Goal: Task Accomplishment & Management: Complete application form

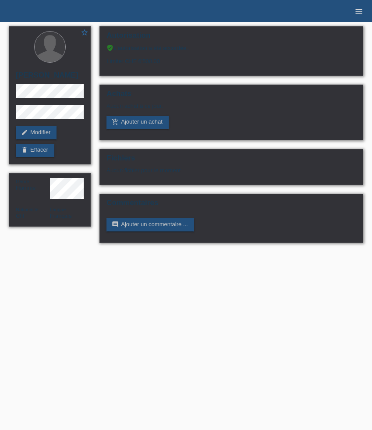
click at [353, 13] on link "menu" at bounding box center [359, 10] width 18 height 5
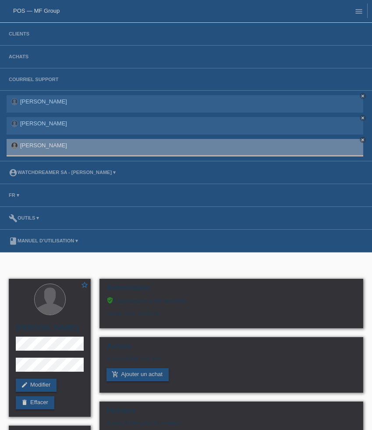
click at [14, 37] on li "Clients" at bounding box center [186, 34] width 372 height 23
click at [15, 37] on li "Clients" at bounding box center [186, 34] width 372 height 23
click at [15, 36] on link "Clients" at bounding box center [18, 33] width 29 height 5
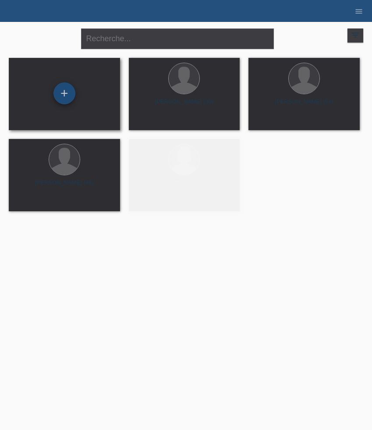
click at [67, 96] on div "+" at bounding box center [64, 93] width 22 height 22
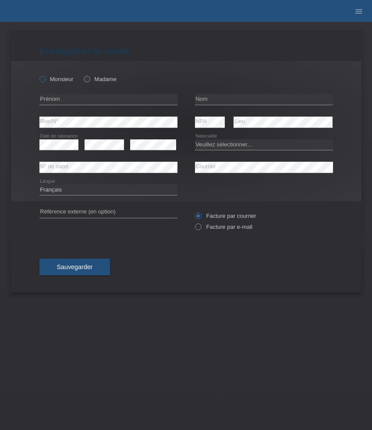
click at [60, 79] on label "Monsieur" at bounding box center [56, 79] width 34 height 7
click at [45, 79] on input "Monsieur" at bounding box center [42, 79] width 6 height 6
radio input "true"
click at [103, 99] on input "text" at bounding box center [108, 99] width 138 height 11
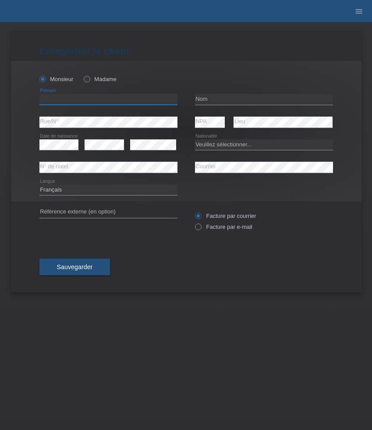
paste input "[PERSON_NAME]"
type input "[PERSON_NAME]"
click at [235, 98] on input "text" at bounding box center [264, 99] width 138 height 11
paste input "[PERSON_NAME]"
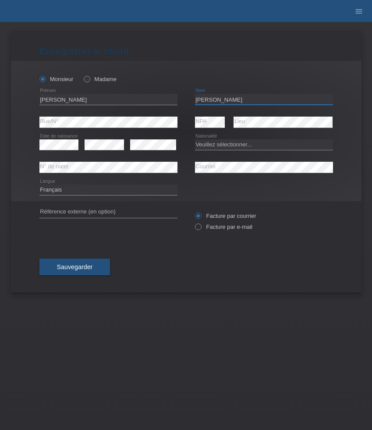
paste input "Avenue Wendt 10"
type input "[PERSON_NAME]"
click at [235, 146] on select "Veuillez sélectionner... Suisse Allemagne Autriche Liechtenstein ------------ A…" at bounding box center [264, 144] width 138 height 11
select select "ES"
click at [195, 139] on select "Veuillez sélectionner... Suisse Allemagne Autriche Liechtenstein ------------ A…" at bounding box center [264, 144] width 138 height 11
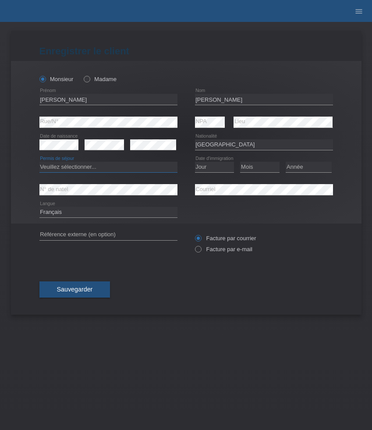
click at [117, 166] on select "Veuillez sélectionner... C B B - Statut de réfugié Autre" at bounding box center [108, 167] width 138 height 11
select select "B"
click at [39, 162] on select "Veuillez sélectionner... C B B - Statut de réfugié Autre" at bounding box center [108, 167] width 138 height 11
click at [208, 165] on select "Jour 01 02 03 04 05 06 07 08 09 10 11" at bounding box center [214, 167] width 39 height 11
select select "12"
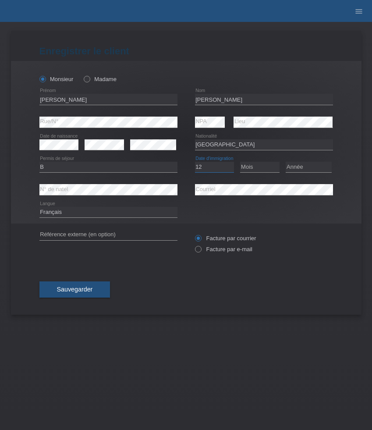
click at [195, 162] on select "Jour 01 02 03 04 05 06 07 08 09 10 11" at bounding box center [214, 167] width 39 height 11
click at [258, 168] on select "Mois 01 02 03 04 05 06 07 08 09 10 11" at bounding box center [259, 167] width 39 height 11
select select "11"
click at [240, 162] on select "Mois 01 02 03 04 05 06 07 08 09 10 11" at bounding box center [259, 167] width 39 height 11
click at [303, 164] on select "Année 2025 2024 2023 2022 2021 2020 2019 2018 2017 2016 2015 2014 2013 2012 201…" at bounding box center [309, 167] width 46 height 11
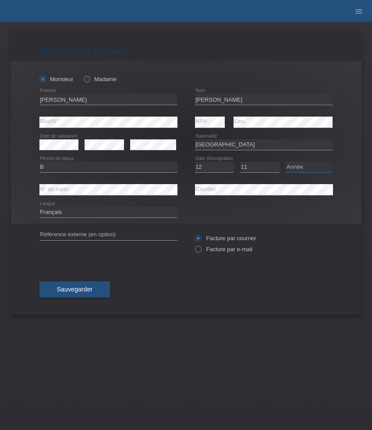
select select "2021"
click at [286, 162] on select "Année 2025 2024 2023 2022 2021 2020 2019 2018 2017 2016 2015 2014 2013 2012 201…" at bounding box center [309, 167] width 46 height 11
click at [222, 248] on label "Facture par e-mail" at bounding box center [223, 249] width 57 height 7
click at [201, 248] on input "Facture par e-mail" at bounding box center [198, 251] width 6 height 11
radio input "true"
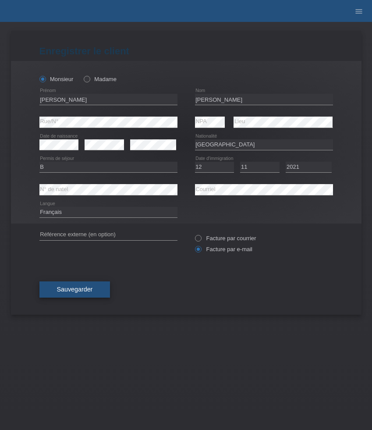
click at [80, 295] on button "Sauvegarder" at bounding box center [74, 289] width 71 height 17
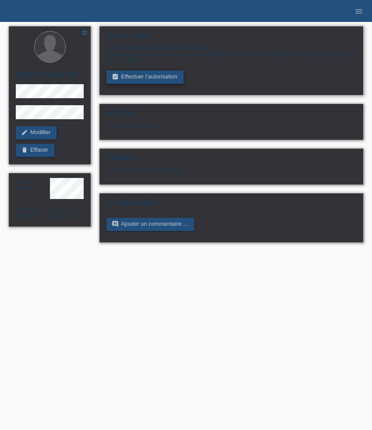
click at [154, 81] on link "assignment_turned_in Effectuer l’autorisation" at bounding box center [145, 77] width 77 height 13
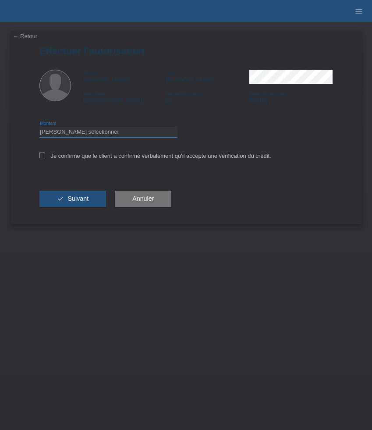
click at [88, 132] on select "Veuillez sélectionner CHF 1.00 - CHF 499.00 CHF 500.00 - CHF 1'999.00 CHF 2'000…" at bounding box center [108, 132] width 138 height 11
select select "3"
click at [39, 128] on select "Veuillez sélectionner CHF 1.00 - CHF 499.00 CHF 500.00 - CHF 1'999.00 CHF 2'000…" at bounding box center [108, 132] width 138 height 11
click at [72, 159] on label "Je confirme que le client a confirmé verbalement qu'il accepte une vérification…" at bounding box center [155, 156] width 232 height 7
click at [45, 158] on input "Je confirme que le client a confirmé verbalement qu'il accepte une vérification…" at bounding box center [42, 156] width 6 height 6
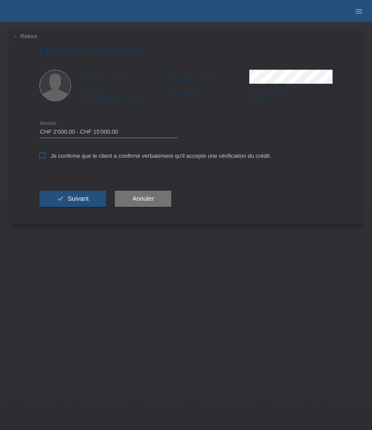
checkbox input "true"
click at [72, 202] on span "Suivant" at bounding box center [78, 198] width 21 height 7
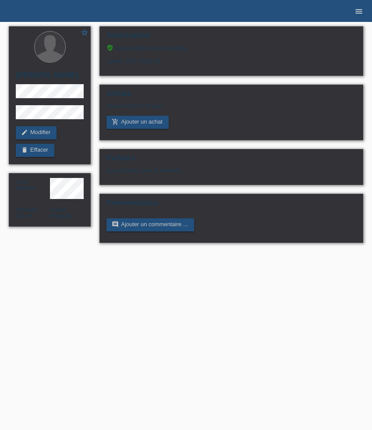
click at [358, 11] on icon "menu" at bounding box center [359, 11] width 9 height 9
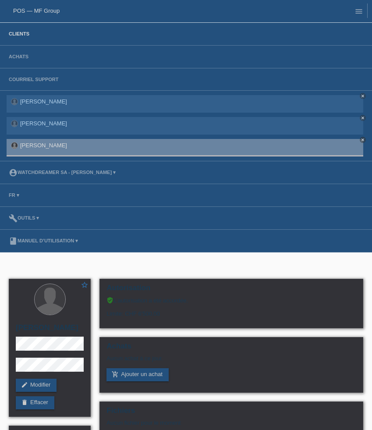
click at [22, 35] on link "Clients" at bounding box center [18, 33] width 29 height 5
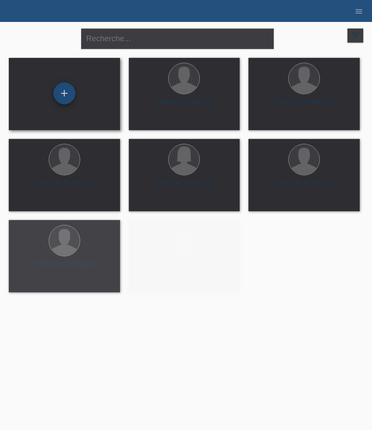
click at [67, 85] on div "+" at bounding box center [64, 93] width 22 height 22
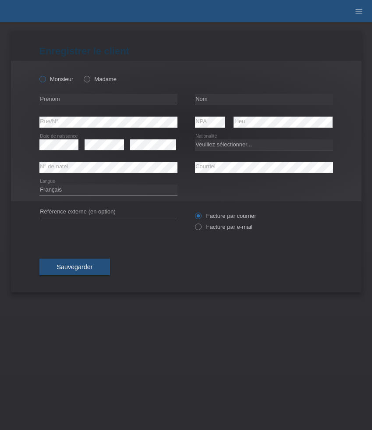
click at [60, 79] on label "Monsieur" at bounding box center [56, 79] width 34 height 7
click at [45, 79] on input "Monsieur" at bounding box center [42, 79] width 6 height 6
radio input "true"
click at [215, 147] on select "Veuillez sélectionner... Suisse Allemagne Autriche Liechtenstein ------------ A…" at bounding box center [264, 144] width 138 height 11
select select "CH"
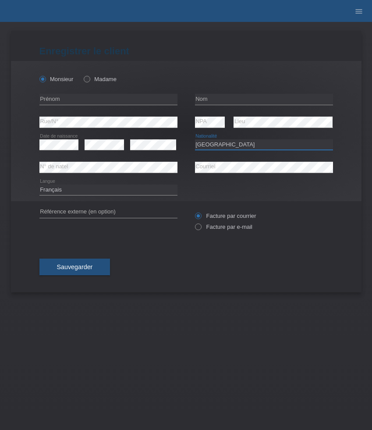
click at [195, 139] on select "Veuillez sélectionner... Suisse Allemagne Autriche Liechtenstein ------------ A…" at bounding box center [264, 144] width 138 height 11
click at [69, 106] on div "error Prénom" at bounding box center [108, 99] width 138 height 23
click at [68, 103] on input "text" at bounding box center [108, 99] width 138 height 11
paste input "Ilias"
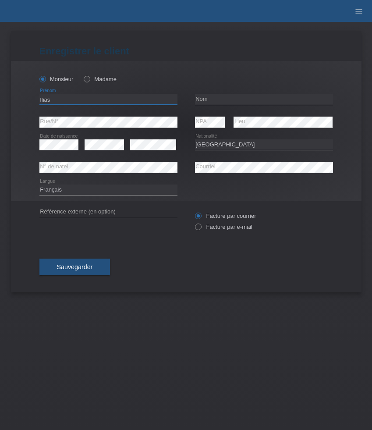
type input "Ilias"
click at [239, 99] on input "text" at bounding box center [264, 99] width 138 height 11
paste input "Sidiropoulos"
type input "Sidiropoulos"
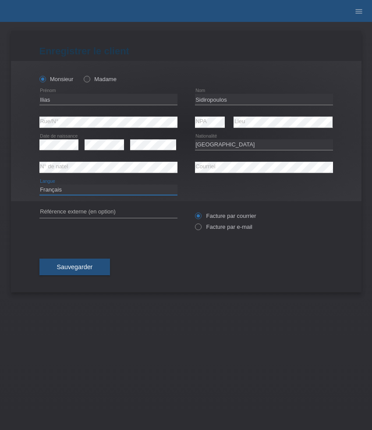
click at [105, 192] on select "Deutsch Français Italiano English" at bounding box center [108, 190] width 138 height 11
select select "de"
click at [39, 185] on select "Deutsch Français Italiano English" at bounding box center [108, 190] width 138 height 11
click at [216, 225] on label "Facture par e-mail" at bounding box center [223, 227] width 57 height 7
click at [201, 225] on input "Facture par e-mail" at bounding box center [198, 229] width 6 height 11
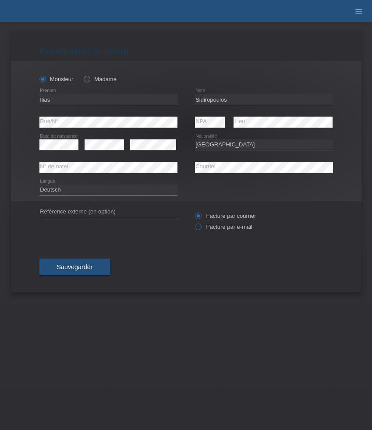
radio input "true"
click at [75, 274] on button "Sauvegarder" at bounding box center [74, 267] width 71 height 17
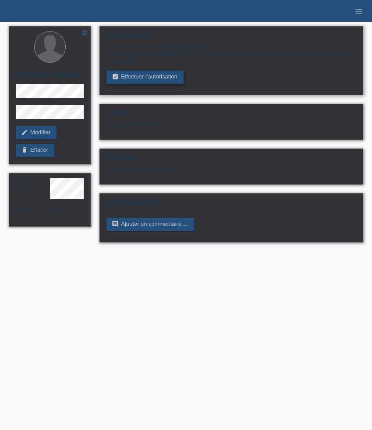
click at [134, 78] on link "assignment_turned_in Effectuer l’autorisation" at bounding box center [145, 77] width 77 height 13
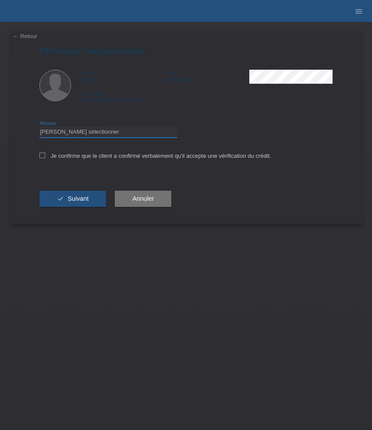
click at [122, 131] on select "Veuillez sélectionner CHF 1.00 - CHF 499.00 CHF 500.00 - CHF 1'999.00 CHF 2'000…" at bounding box center [108, 132] width 138 height 11
select select "3"
click at [39, 128] on select "Veuillez sélectionner CHF 1.00 - CHF 499.00 CHF 500.00 - CHF 1'999.00 CHF 2'000…" at bounding box center [108, 132] width 138 height 11
click at [104, 157] on label "Je confirme que le client a confirmé verbalement qu'il accepte une vérification…" at bounding box center [155, 156] width 232 height 7
click at [45, 157] on input "Je confirme que le client a confirmé verbalement qu'il accepte une vérification…" at bounding box center [42, 156] width 6 height 6
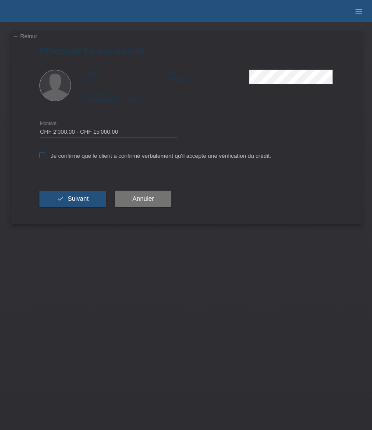
checkbox input "true"
click at [78, 206] on button "check Suivant" at bounding box center [72, 199] width 67 height 17
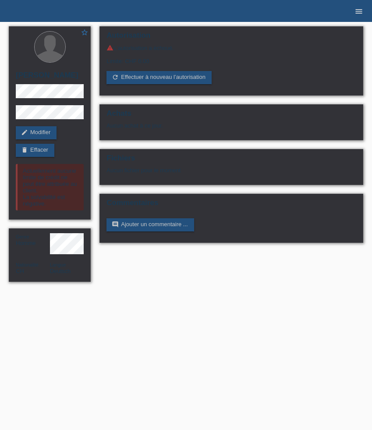
click at [361, 10] on icon "menu" at bounding box center [359, 11] width 9 height 9
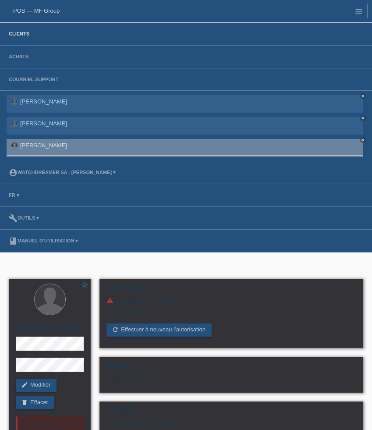
click at [22, 36] on link "Clients" at bounding box center [18, 33] width 29 height 5
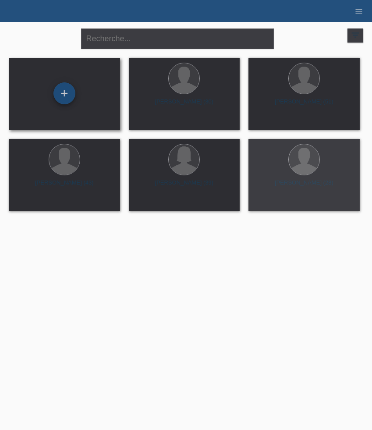
click at [71, 98] on div "+" at bounding box center [64, 93] width 22 height 22
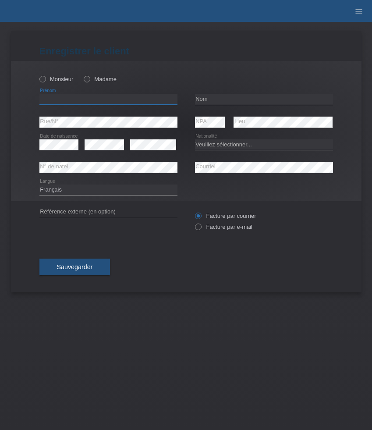
click at [72, 103] on input "text" at bounding box center [108, 99] width 138 height 11
paste input "Muhamer"
type input "Muhamer"
click at [56, 81] on label "Monsieur" at bounding box center [56, 79] width 34 height 7
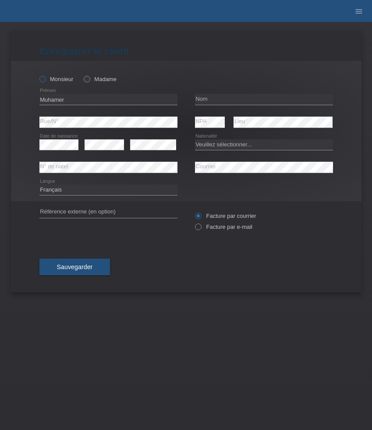
click at [45, 81] on input "Monsieur" at bounding box center [42, 79] width 6 height 6
radio input "true"
click at [206, 100] on input "text" at bounding box center [264, 99] width 138 height 11
paste input "Bajrami"
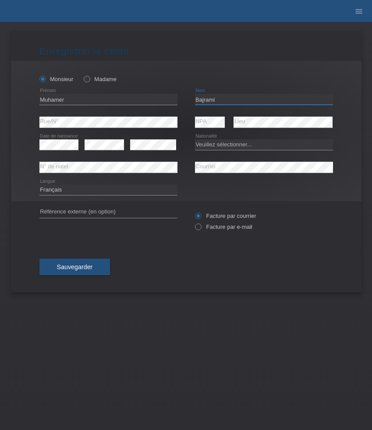
type input "Bajrami"
click at [220, 145] on select "Veuillez sélectionner... Suisse Allemagne Autriche Liechtenstein ------------ A…" at bounding box center [264, 144] width 138 height 11
select select "XK"
click at [195, 139] on select "Veuillez sélectionner... Suisse Allemagne Autriche Liechtenstein ------------ A…" at bounding box center [264, 144] width 138 height 11
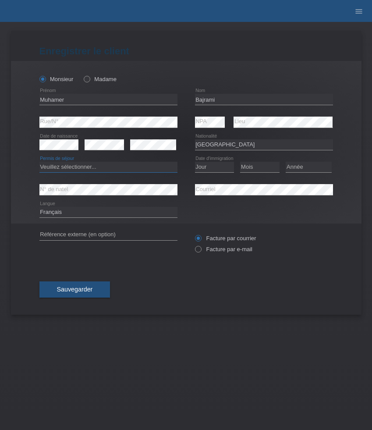
click at [166, 165] on select "Veuillez sélectionner... C B B - Statut de réfugié Autre" at bounding box center [108, 167] width 138 height 11
select select "C"
click at [39, 162] on select "Veuillez sélectionner... C B B - Statut de réfugié Autre" at bounding box center [108, 167] width 138 height 11
click at [211, 171] on select "Jour 01 02 03 04 05 06 07 08 09 10 11" at bounding box center [214, 167] width 39 height 11
select select "15"
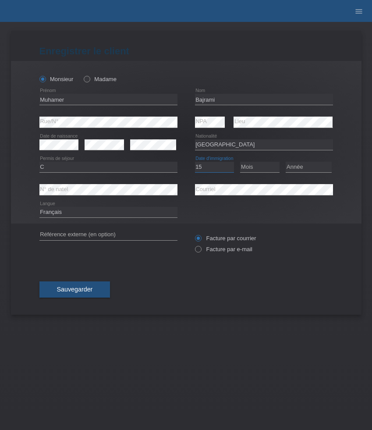
click at [195, 162] on select "Jour 01 02 03 04 05 06 07 08 09 10 11" at bounding box center [214, 167] width 39 height 11
click at [246, 170] on select "Mois 01 02 03 04 05 06 07 08 09 10 11" at bounding box center [259, 167] width 39 height 11
select select "09"
click at [240, 162] on select "Mois 01 02 03 04 05 06 07 08 09 10 11" at bounding box center [259, 167] width 39 height 11
click at [299, 169] on select "Année 2025 2024 2023 2022 2021 2020 2019 2018 2017 2016 2015 2014 2013 2012 201…" at bounding box center [309, 167] width 46 height 11
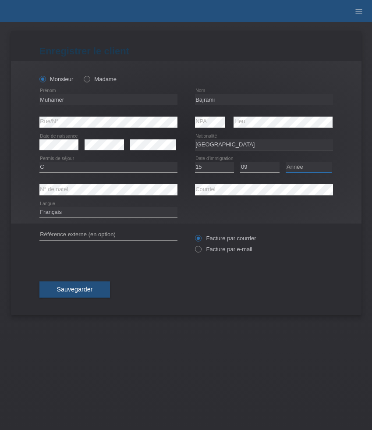
select select "1985"
click at [286, 162] on select "Année 2025 2024 2023 2022 2021 2020 2019 2018 2017 2016 2015 2014 2013 2012 201…" at bounding box center [309, 167] width 46 height 11
click at [224, 251] on label "Facture par e-mail" at bounding box center [223, 249] width 57 height 7
click at [201, 251] on input "Facture par e-mail" at bounding box center [198, 251] width 6 height 11
radio input "true"
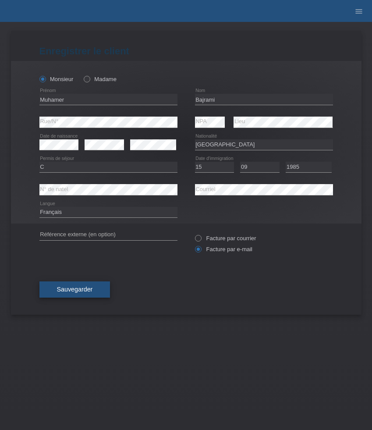
click at [80, 292] on span "Sauvegarder" at bounding box center [75, 289] width 36 height 7
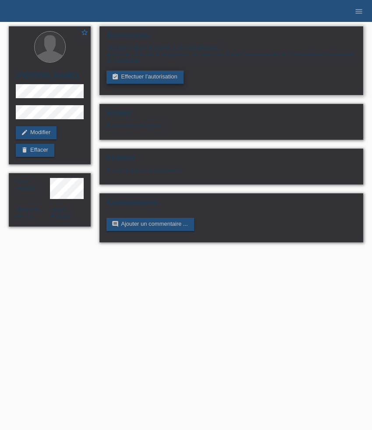
click at [150, 81] on link "assignment_turned_in Effectuer l’autorisation" at bounding box center [145, 77] width 77 height 13
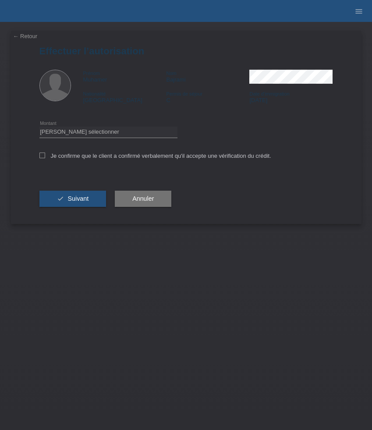
click at [142, 139] on div "Veuillez sélectionner CHF 1.00 - CHF 499.00 CHF 500.00 - CHF 1'999.00 CHF 2'000…" at bounding box center [108, 132] width 138 height 22
click at [142, 137] on select "Veuillez sélectionner CHF 1.00 - CHF 499.00 CHF 500.00 - CHF 1'999.00 CHF 2'000…" at bounding box center [108, 132] width 138 height 11
select select "3"
click at [39, 128] on select "Veuillez sélectionner CHF 1.00 - CHF 499.00 CHF 500.00 - CHF 1'999.00 CHF 2'000…" at bounding box center [108, 132] width 138 height 11
click at [129, 155] on label "Je confirme que le client a confirmé verbalement qu'il accepte une vérification…" at bounding box center [155, 156] width 232 height 7
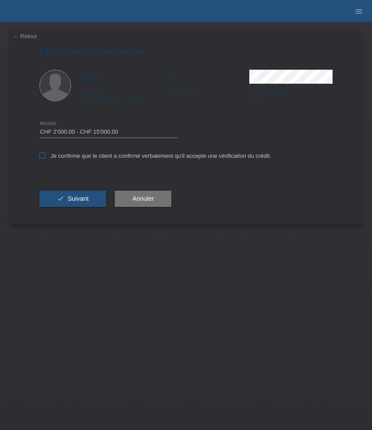
click at [45, 155] on input "Je confirme que le client a confirmé verbalement qu'il accepte une vérification…" at bounding box center [42, 156] width 6 height 6
checkbox input "true"
click at [84, 196] on button "check Suivant" at bounding box center [72, 199] width 67 height 17
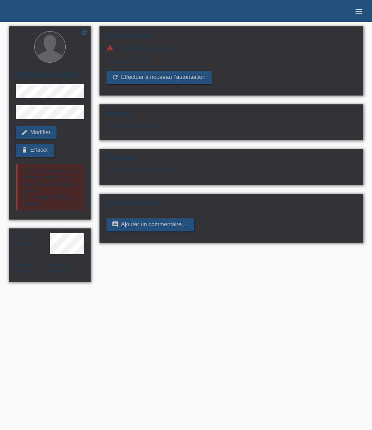
click at [356, 14] on icon "menu" at bounding box center [359, 11] width 9 height 9
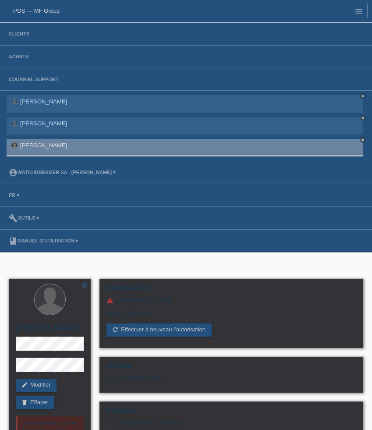
click at [21, 38] on li "Clients" at bounding box center [186, 34] width 372 height 23
click at [21, 35] on link "Clients" at bounding box center [18, 33] width 29 height 5
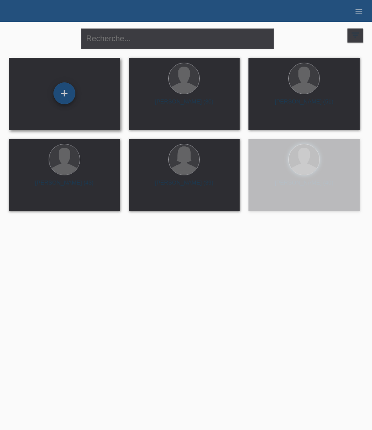
click at [67, 101] on div "+" at bounding box center [64, 93] width 22 height 22
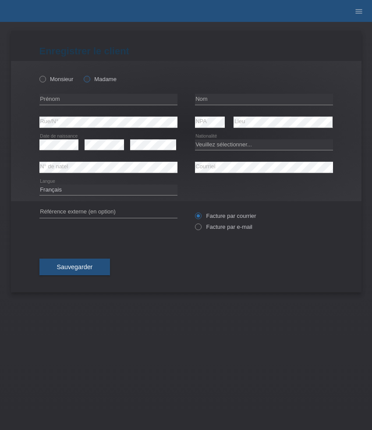
click at [82, 75] on icon at bounding box center [82, 75] width 0 height 0
click at [88, 81] on input "Madame" at bounding box center [87, 79] width 6 height 6
radio input "true"
click at [88, 102] on input "text" at bounding box center [108, 99] width 138 height 11
paste input "Danijela"
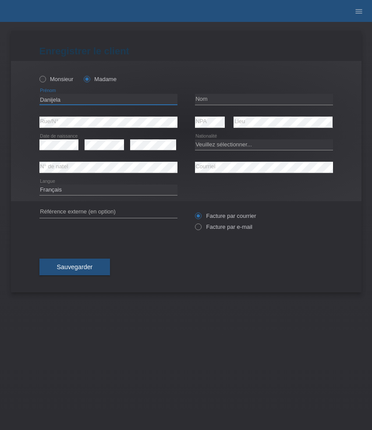
type input "Danijela"
click at [221, 99] on input "text" at bounding box center [264, 99] width 138 height 11
paste input "Peric"
type input "Peric"
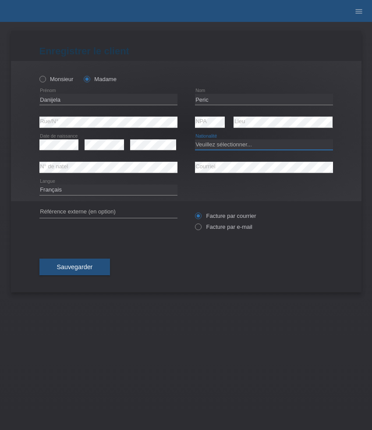
click at [240, 142] on select "Veuillez sélectionner... Suisse Allemagne Autriche Liechtenstein ------------ A…" at bounding box center [264, 144] width 138 height 11
click at [213, 146] on select "Veuillez sélectionner... Suisse Allemagne Autriche Liechtenstein ------------ A…" at bounding box center [264, 144] width 138 height 11
select select "RS"
click at [195, 139] on select "Veuillez sélectionner... Suisse Allemagne Autriche Liechtenstein ------------ A…" at bounding box center [264, 144] width 138 height 11
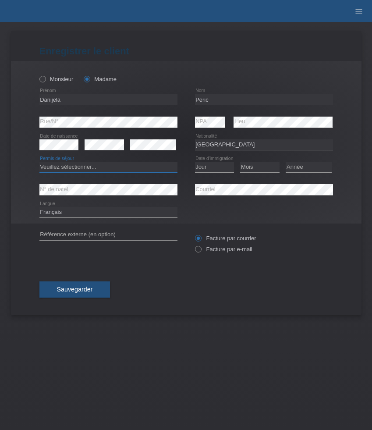
click at [146, 165] on select "Veuillez sélectionner... C B B - Statut de réfugié Autre" at bounding box center [108, 167] width 138 height 11
select select "C"
click at [39, 162] on select "Veuillez sélectionner... C B B - Statut de réfugié Autre" at bounding box center [108, 167] width 138 height 11
click at [216, 172] on select "Jour 01 02 03 04 05 06 07 08 09 10 11" at bounding box center [214, 167] width 39 height 11
select select "01"
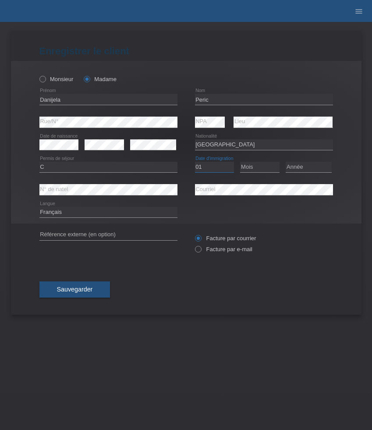
click at [195, 162] on select "Jour 01 02 03 04 05 06 07 08 09 10 11" at bounding box center [214, 167] width 39 height 11
click at [245, 170] on select "Mois 01 02 03 04 05 06 07 08 09 10 11" at bounding box center [259, 167] width 39 height 11
select select "11"
click at [240, 162] on select "Mois 01 02 03 04 05 06 07 08 09 10 11" at bounding box center [259, 167] width 39 height 11
click at [293, 172] on select "Année 2025 2024 2023 2022 2021 2020 2019 2018 2017 2016 2015 2014 2013 2012 201…" at bounding box center [309, 167] width 46 height 11
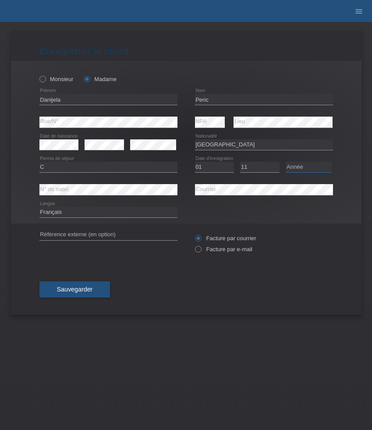
select select "2006"
click at [286, 162] on select "Année 2025 2024 2023 2022 2021 2020 2019 2018 2017 2016 2015 2014 2013 2012 201…" at bounding box center [309, 167] width 46 height 11
click at [213, 251] on label "Facture par e-mail" at bounding box center [223, 249] width 57 height 7
click at [201, 251] on input "Facture par e-mail" at bounding box center [198, 251] width 6 height 11
radio input "true"
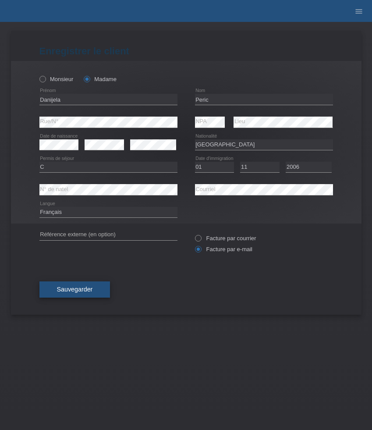
click at [92, 290] on button "Sauvegarder" at bounding box center [74, 289] width 71 height 17
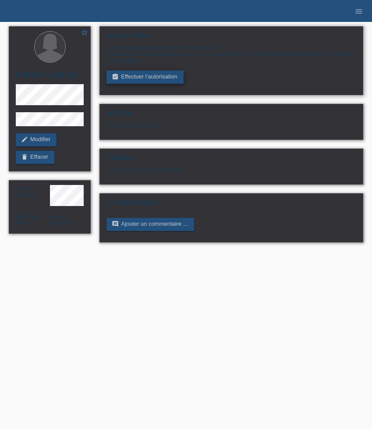
click at [146, 78] on link "assignment_turned_in Effectuer l’autorisation" at bounding box center [145, 77] width 77 height 13
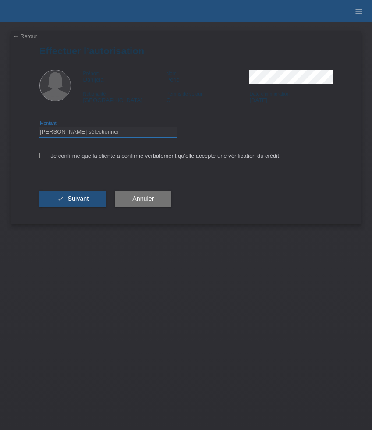
click at [146, 136] on select "Veuillez sélectionner CHF 1.00 - CHF 499.00 CHF 500.00 - CHF 1'999.00 CHF 2'000…" at bounding box center [108, 132] width 138 height 11
select select "3"
click at [39, 128] on select "Veuillez sélectionner CHF 1.00 - CHF 499.00 CHF 500.00 - CHF 1'999.00 CHF 2'000…" at bounding box center [108, 132] width 138 height 11
click at [132, 156] on label "Je confirme que la cliente a confirmé verbalement qu'elle accepte une vérificat…" at bounding box center [160, 156] width 242 height 7
click at [45, 156] on input "Je confirme que la cliente a confirmé verbalement qu'elle accepte une vérificat…" at bounding box center [42, 156] width 6 height 6
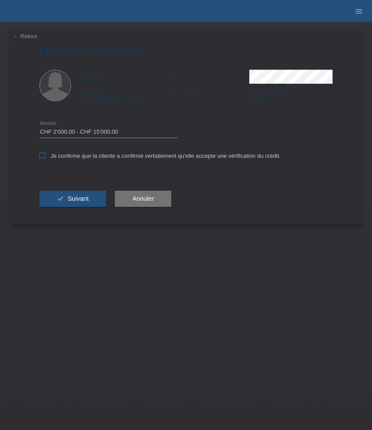
checkbox input "true"
click at [80, 197] on span "Suivant" at bounding box center [78, 198] width 21 height 7
